Goal: Task Accomplishment & Management: Use online tool/utility

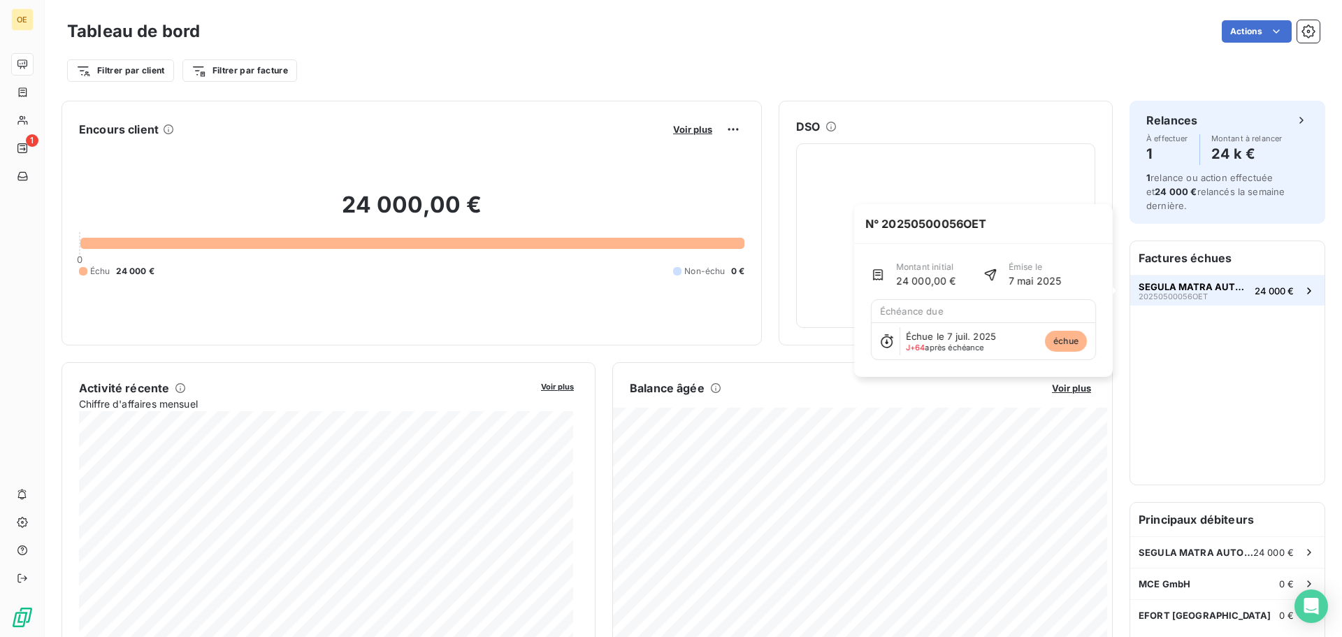
click at [1212, 291] on span "SEGULA MATRA AUTOMOTIVE" at bounding box center [1193, 286] width 110 height 11
click at [1206, 291] on span "SEGULA MATRA AUTOMOTIVE" at bounding box center [1193, 286] width 110 height 11
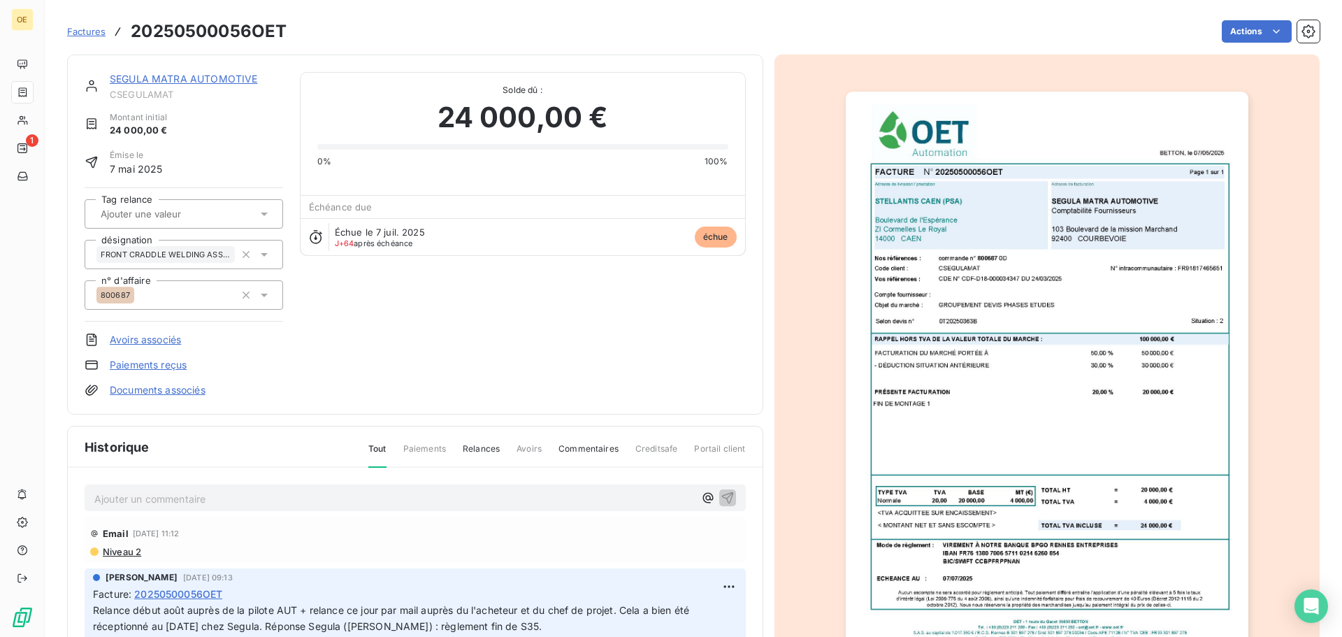
click at [303, 496] on p "Ajouter un commentaire ﻿" at bounding box center [393, 498] width 599 height 17
click at [721, 497] on icon "button" at bounding box center [727, 497] width 12 height 12
